Goal: Task Accomplishment & Management: Manage account settings

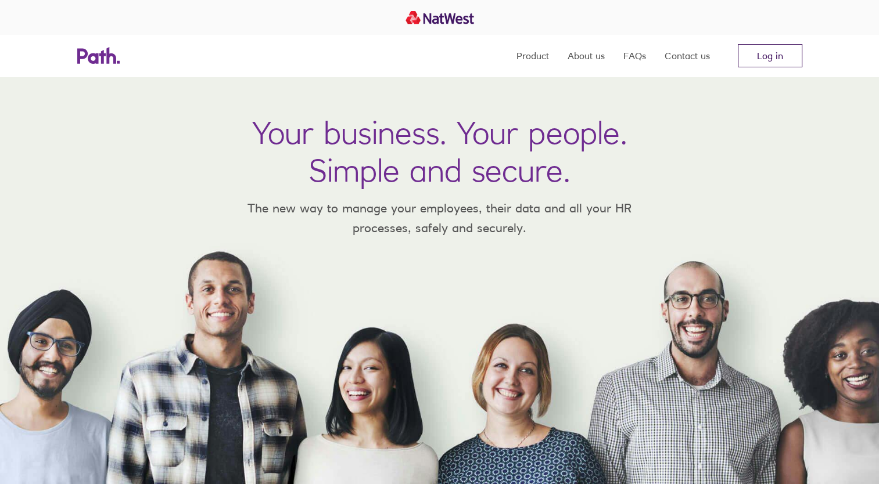
click at [764, 55] on link "Log in" at bounding box center [769, 55] width 64 height 23
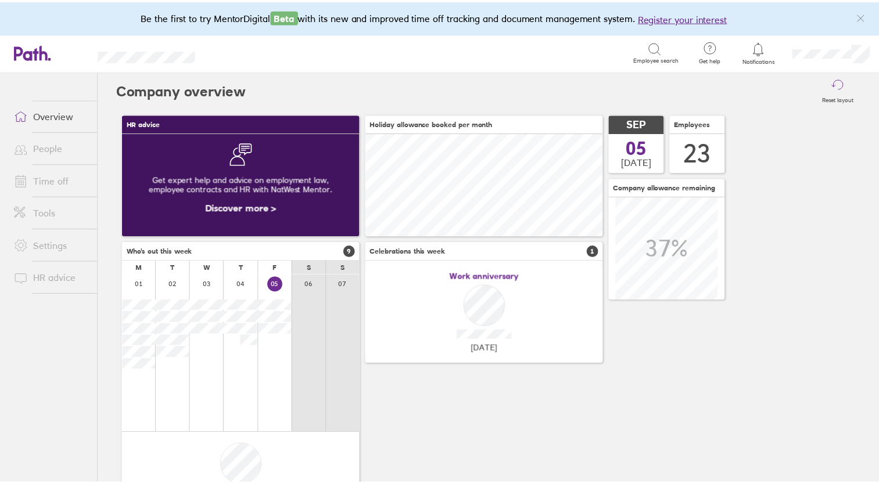
scroll to position [103, 240]
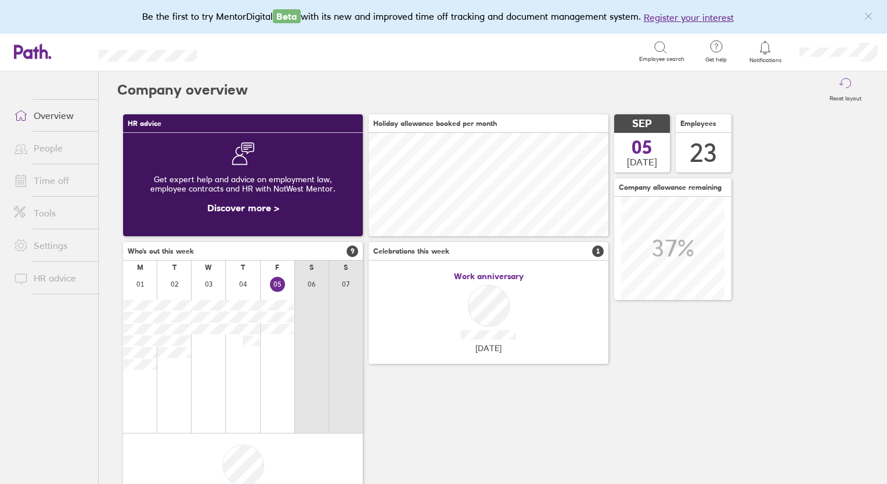
click at [43, 177] on link "Time off" at bounding box center [51, 180] width 93 height 23
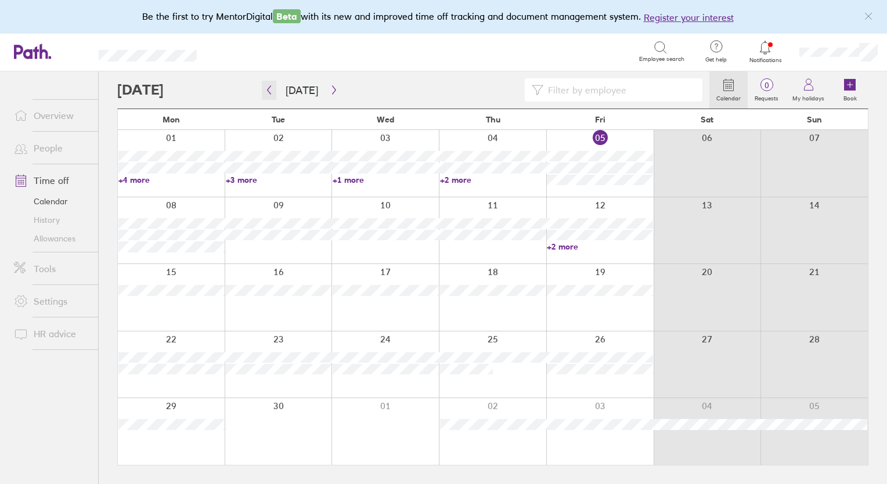
click at [269, 92] on icon "button" at bounding box center [269, 90] width 3 height 9
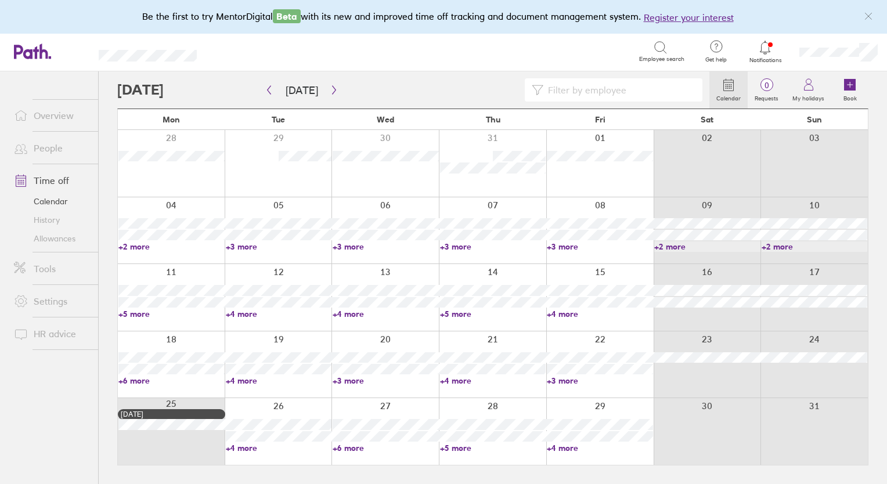
click at [144, 384] on link "+6 more" at bounding box center [171, 381] width 106 height 10
click at [129, 382] on link "+6 more" at bounding box center [171, 381] width 106 height 10
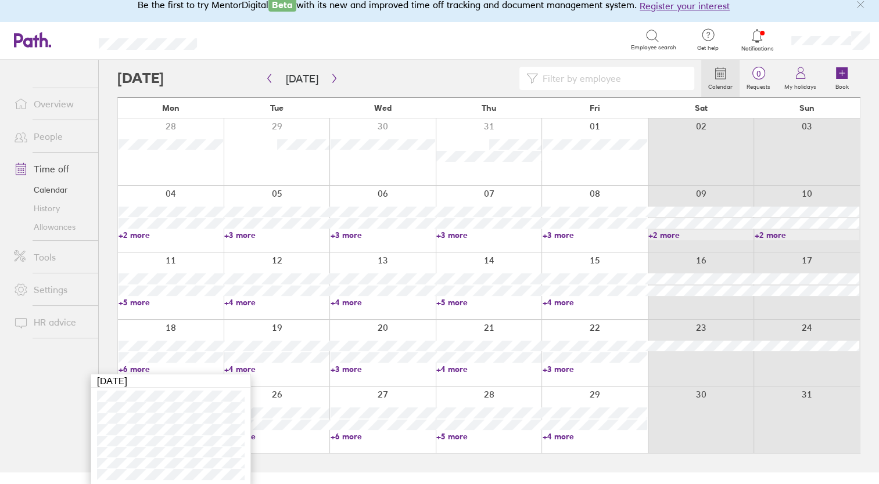
scroll to position [14, 0]
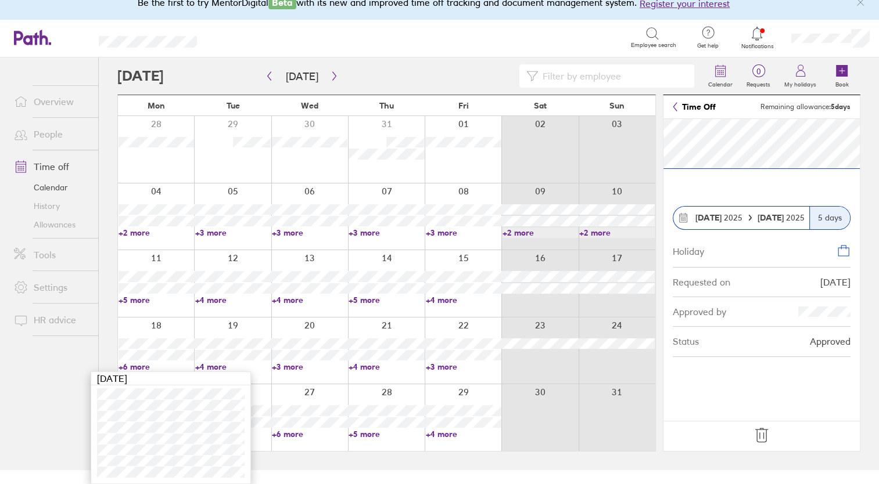
click at [321, 395] on div at bounding box center [309, 417] width 77 height 67
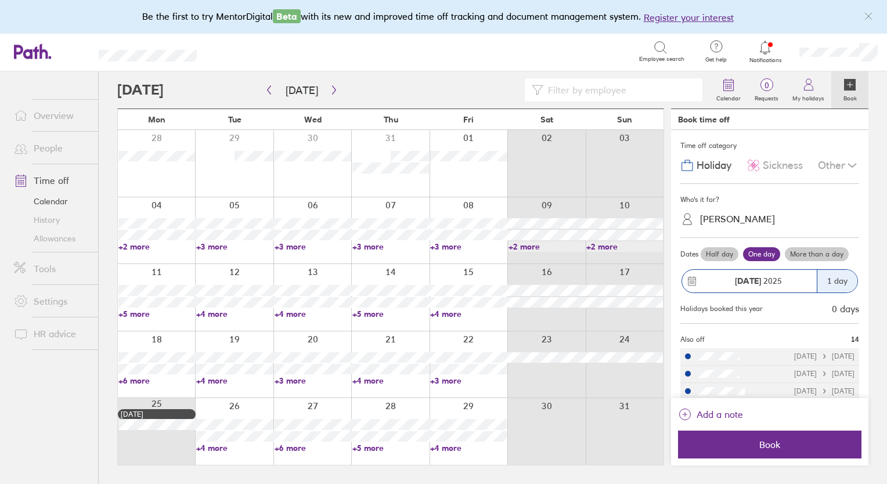
click at [230, 387] on div at bounding box center [234, 365] width 78 height 67
click at [221, 386] on div at bounding box center [234, 365] width 78 height 67
click at [216, 378] on link "+4 more" at bounding box center [234, 381] width 77 height 10
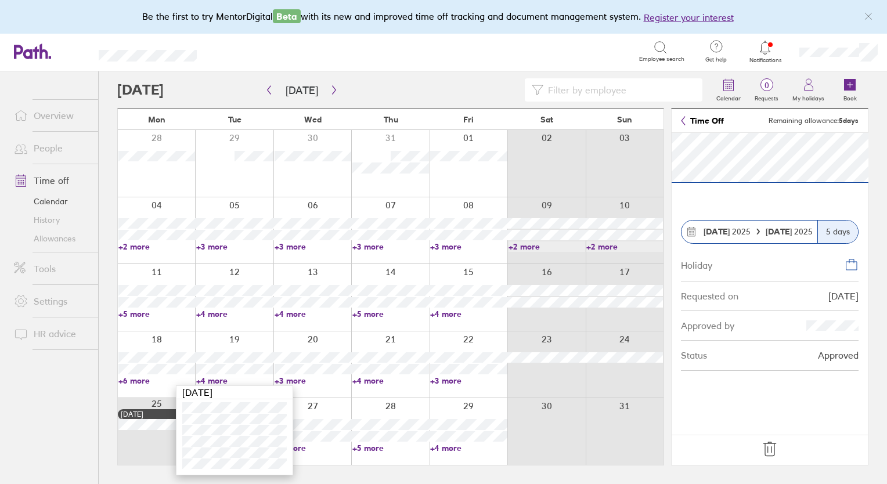
click at [50, 152] on link "People" at bounding box center [51, 147] width 93 height 23
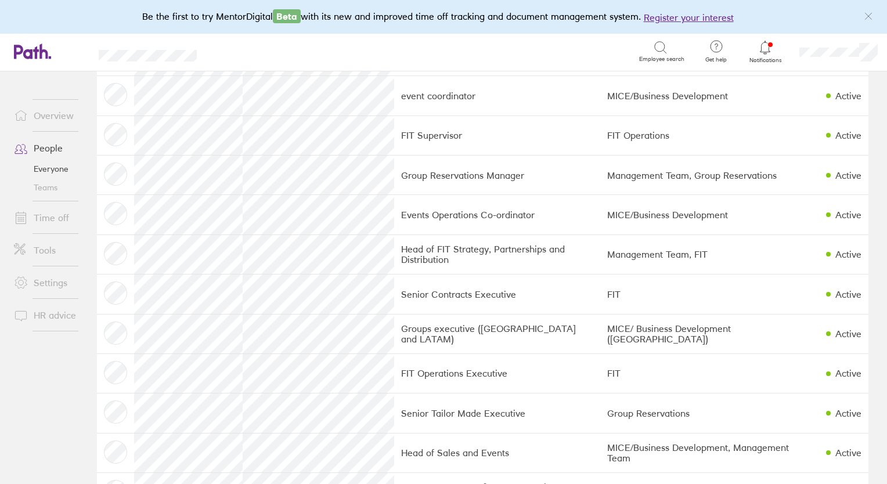
scroll to position [493, 0]
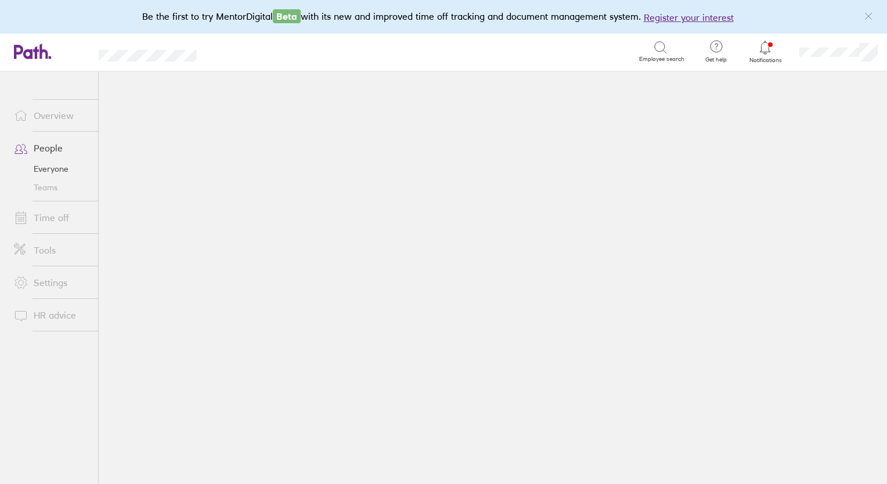
click at [190, 263] on main at bounding box center [493, 277] width 789 height 413
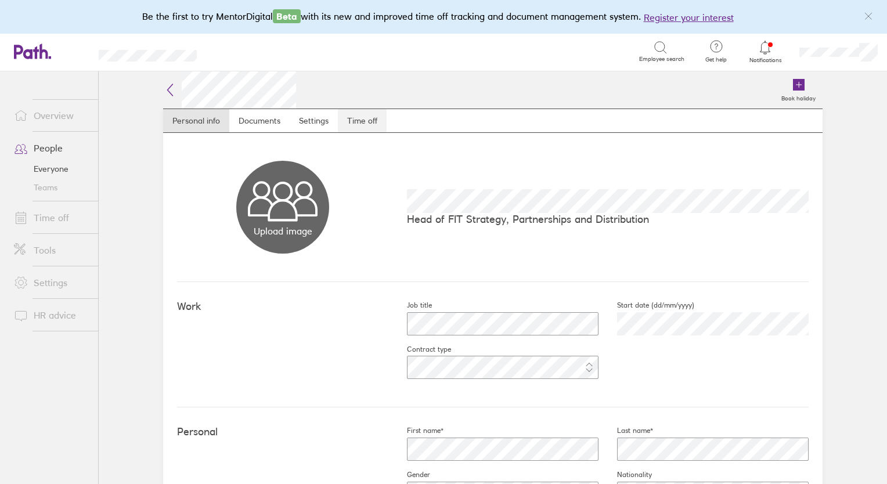
click at [358, 120] on link "Time off" at bounding box center [362, 120] width 49 height 23
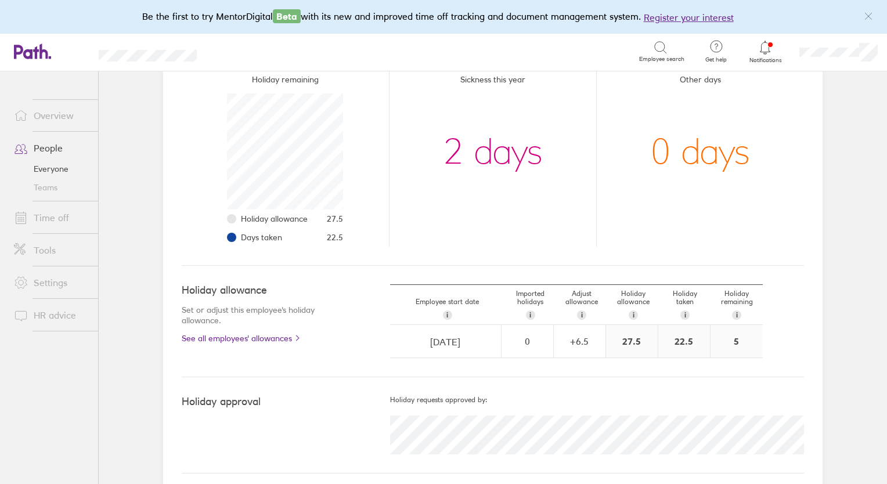
scroll to position [163, 0]
